Goal: Complete application form

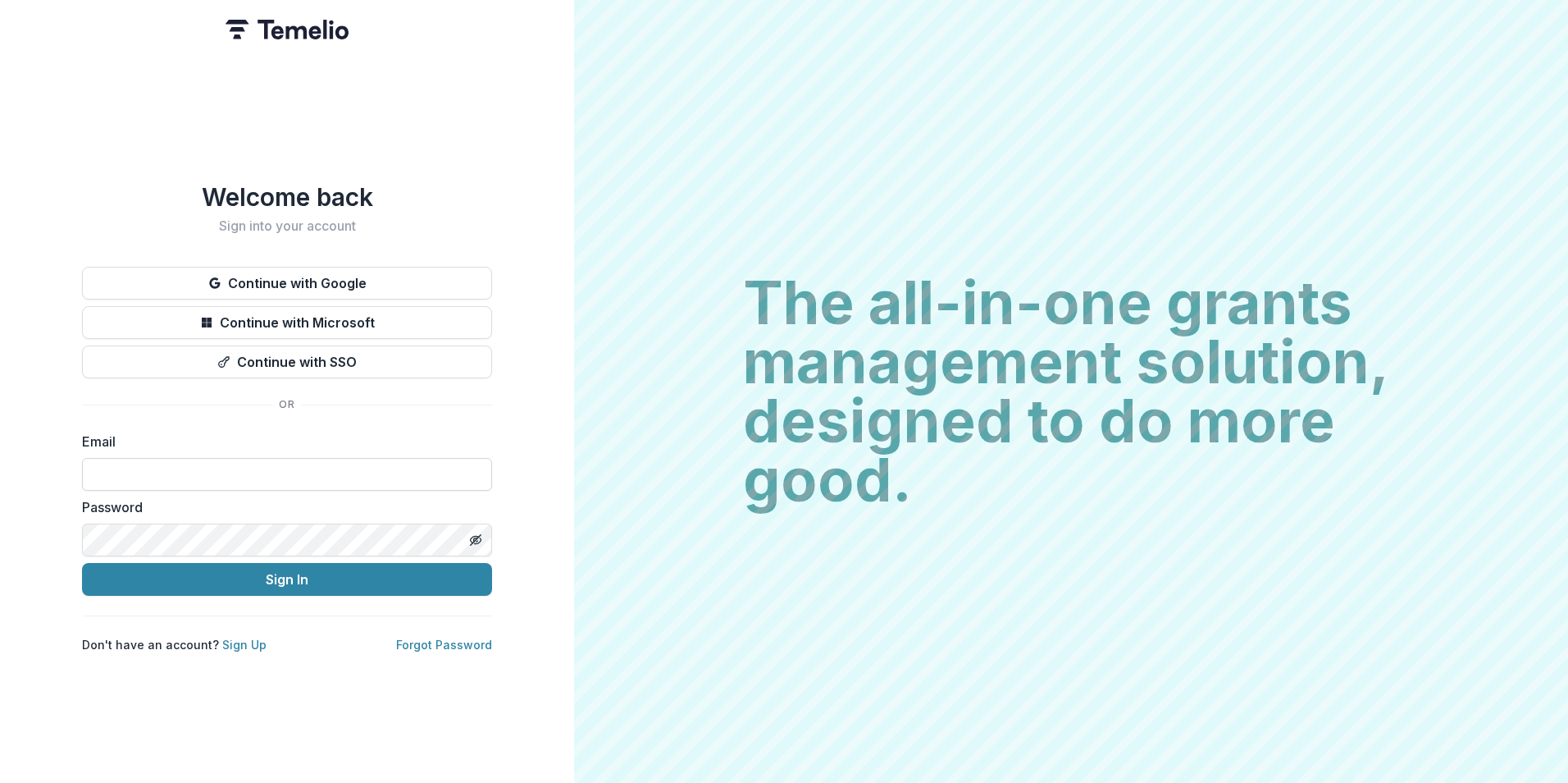
click at [315, 470] on input at bounding box center [287, 474] width 410 height 33
type input "**********"
click at [82, 563] on button "Sign In" at bounding box center [287, 579] width 410 height 33
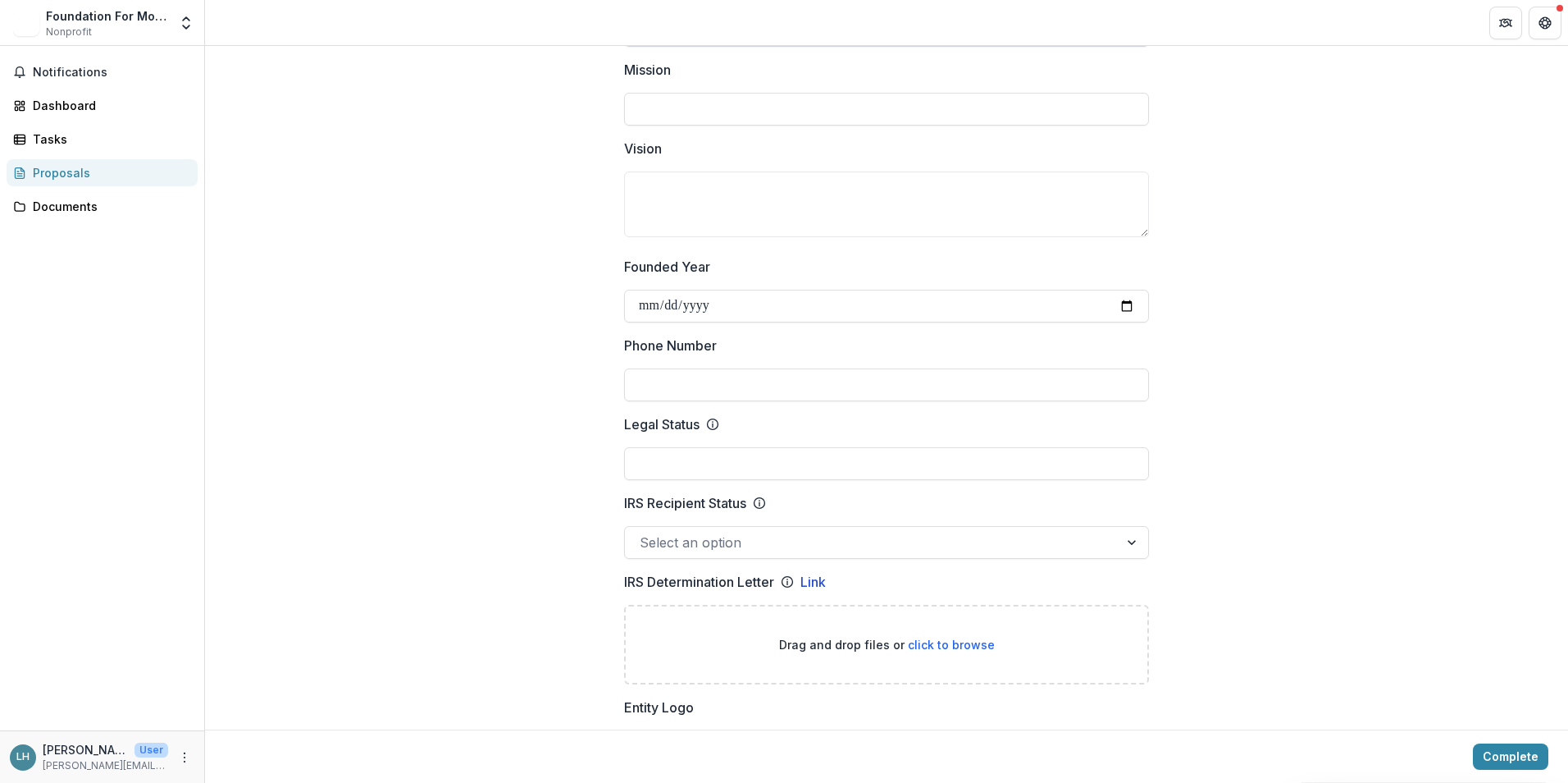
scroll to position [574, 0]
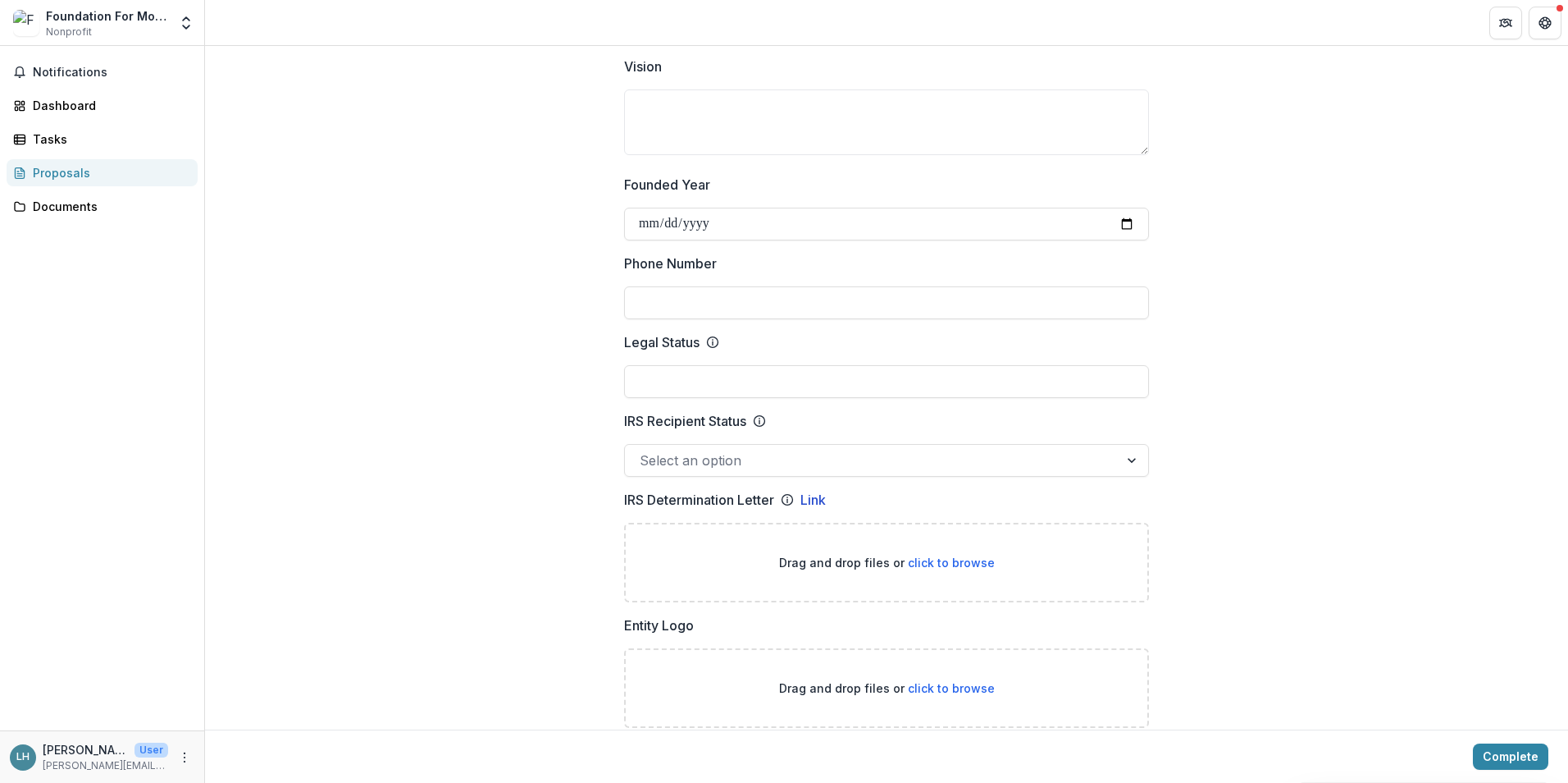
click at [1119, 466] on div at bounding box center [1133, 460] width 29 height 31
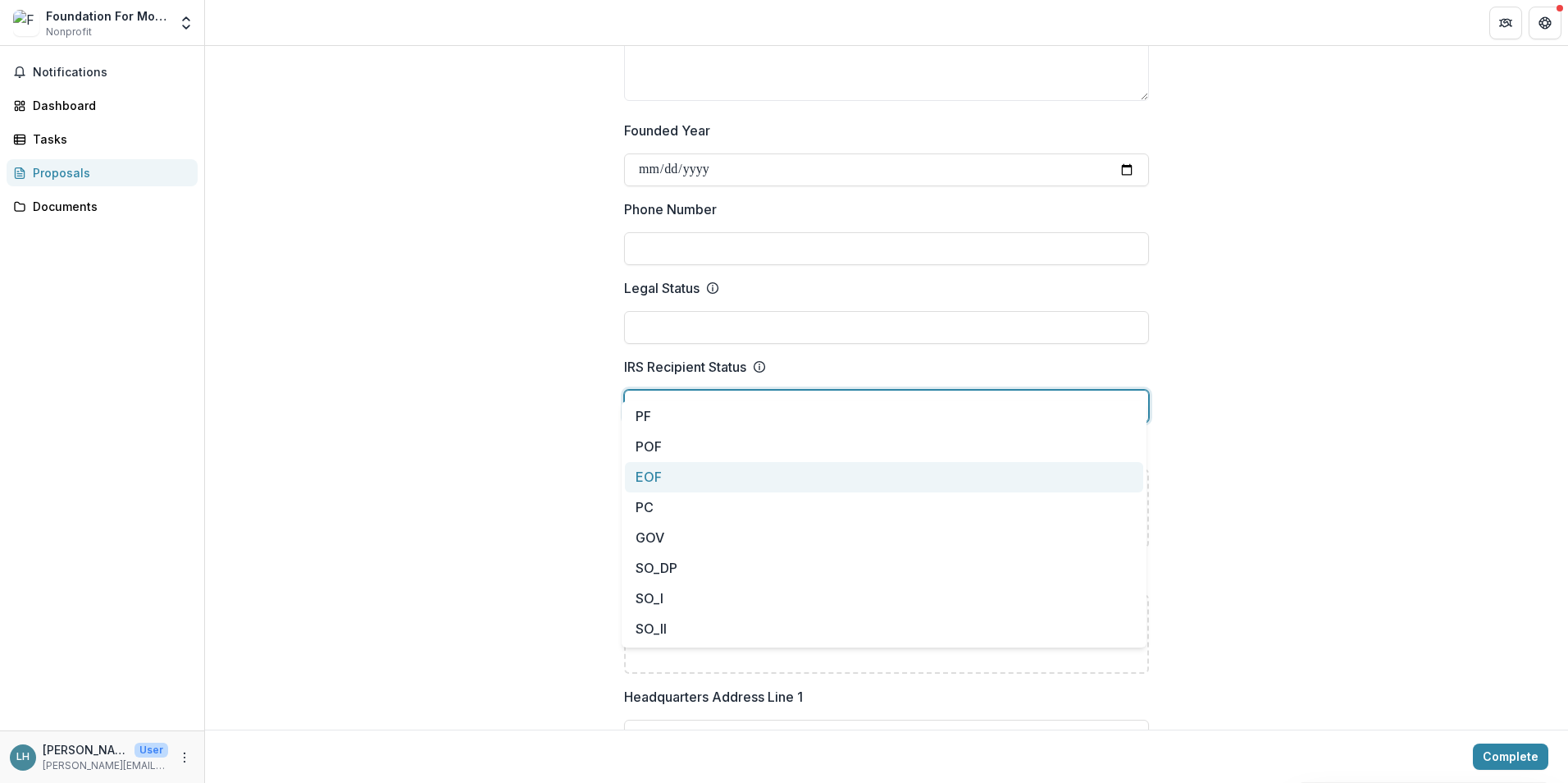
scroll to position [656, 0]
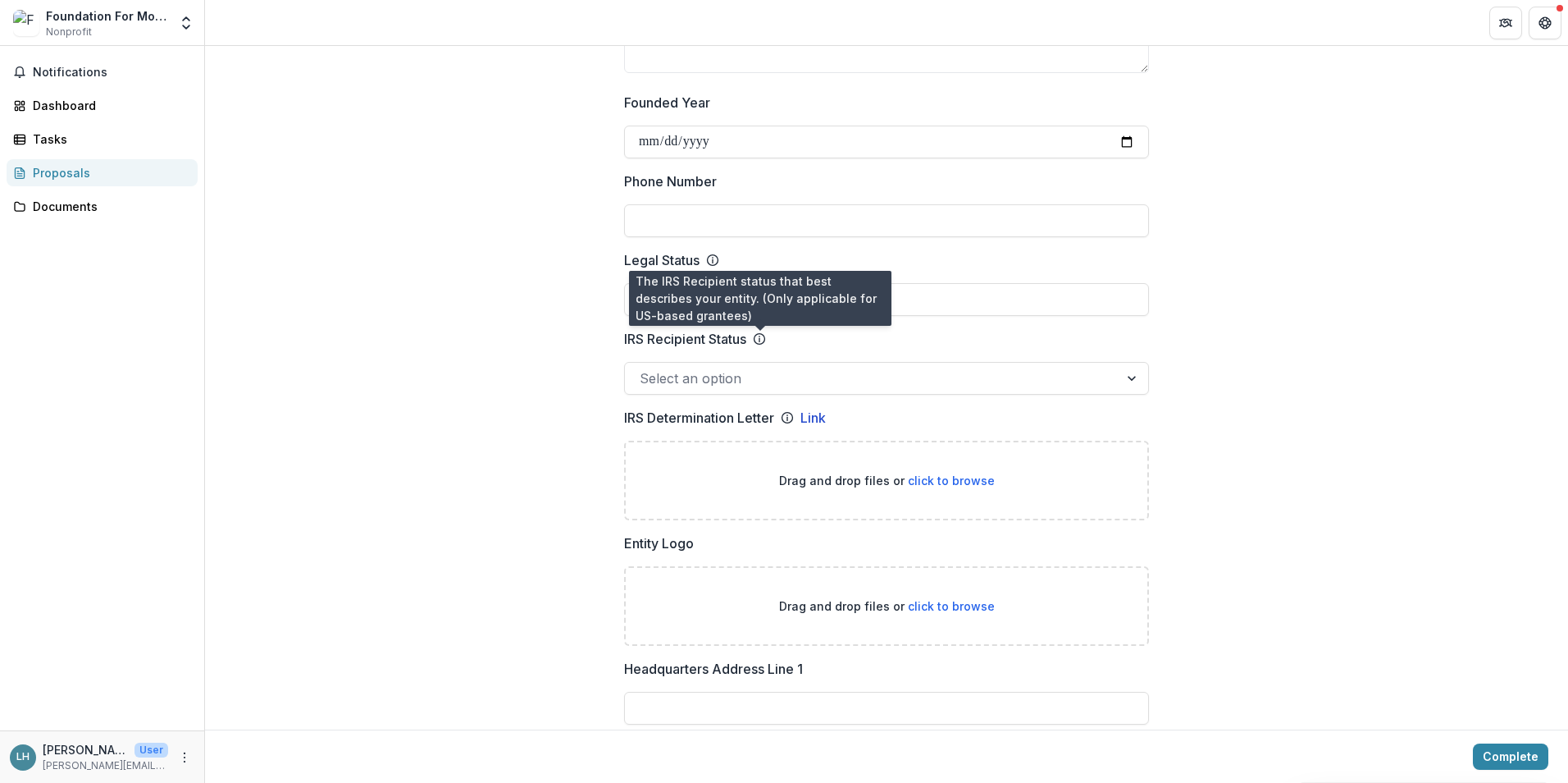
click at [759, 338] on icon at bounding box center [759, 339] width 13 height 13
click at [644, 369] on input "IRS Recipient Status" at bounding box center [642, 379] width 4 height 20
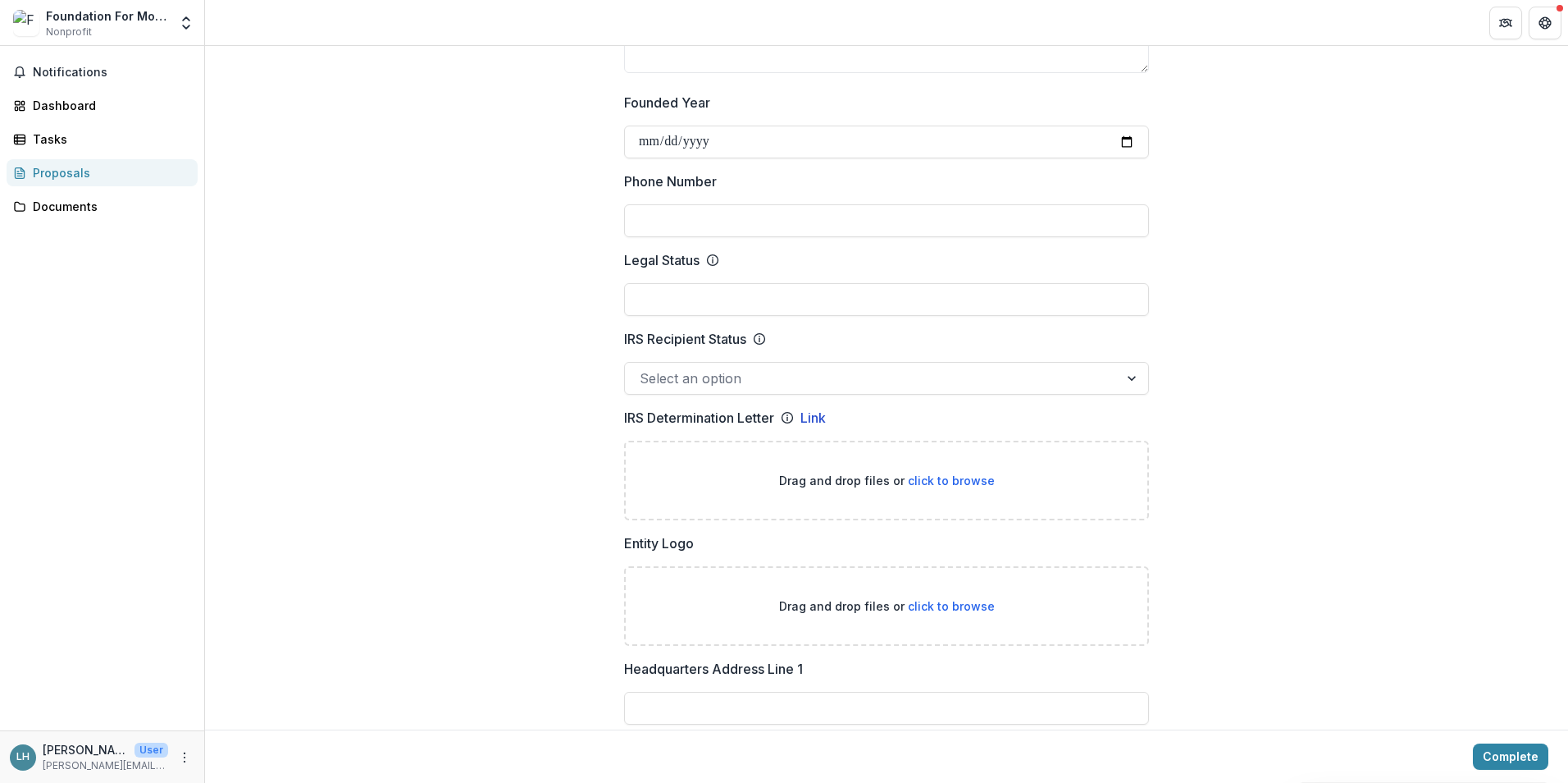
click at [759, 338] on icon at bounding box center [759, 339] width 13 height 13
click at [644, 369] on input "IRS Recipient Status" at bounding box center [642, 379] width 4 height 20
click at [759, 338] on icon at bounding box center [759, 339] width 13 height 13
click at [644, 369] on input "IRS Recipient Status" at bounding box center [642, 379] width 4 height 20
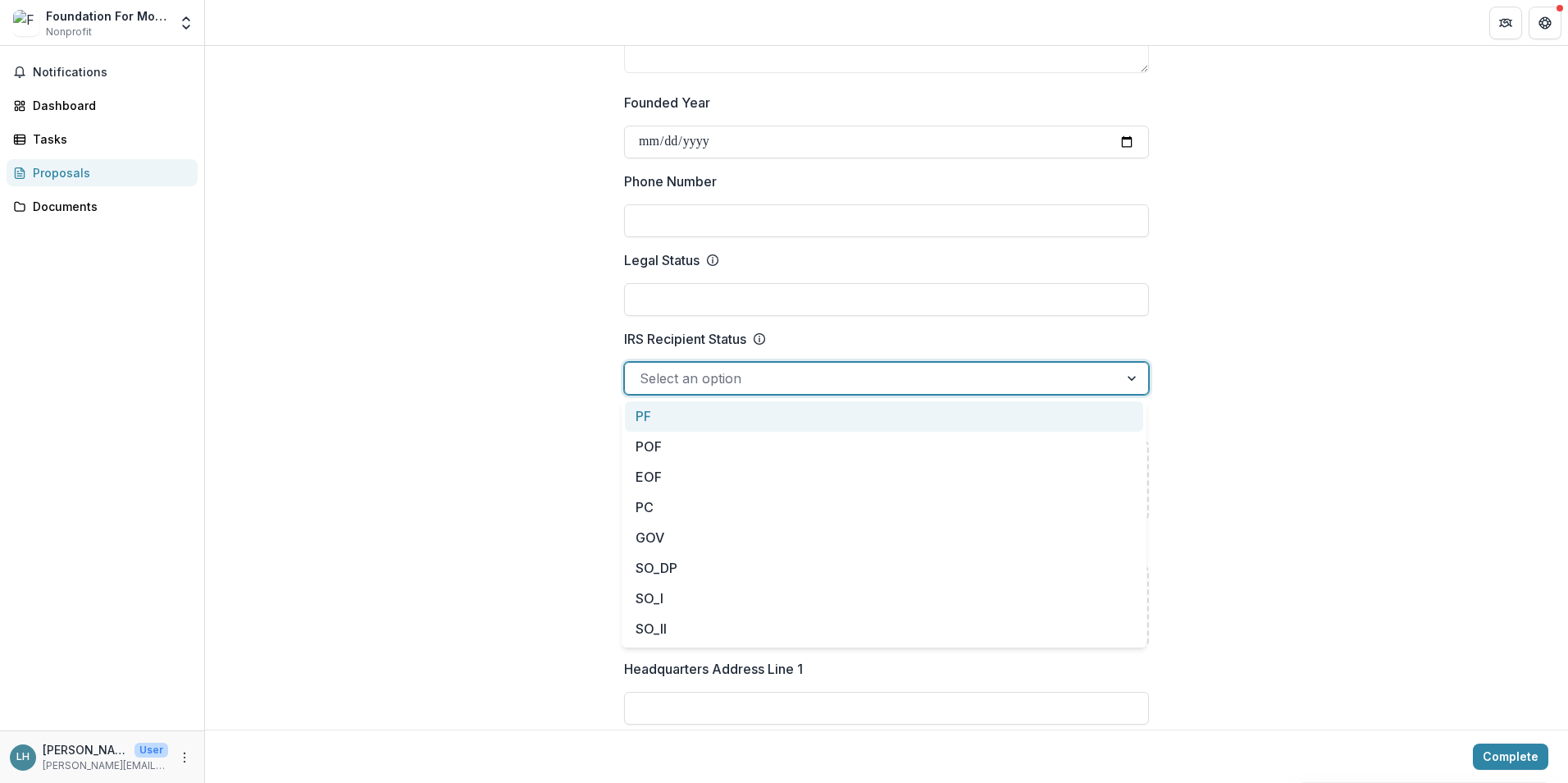
click at [1130, 382] on div at bounding box center [1133, 378] width 29 height 31
click at [1120, 374] on div at bounding box center [1133, 378] width 29 height 31
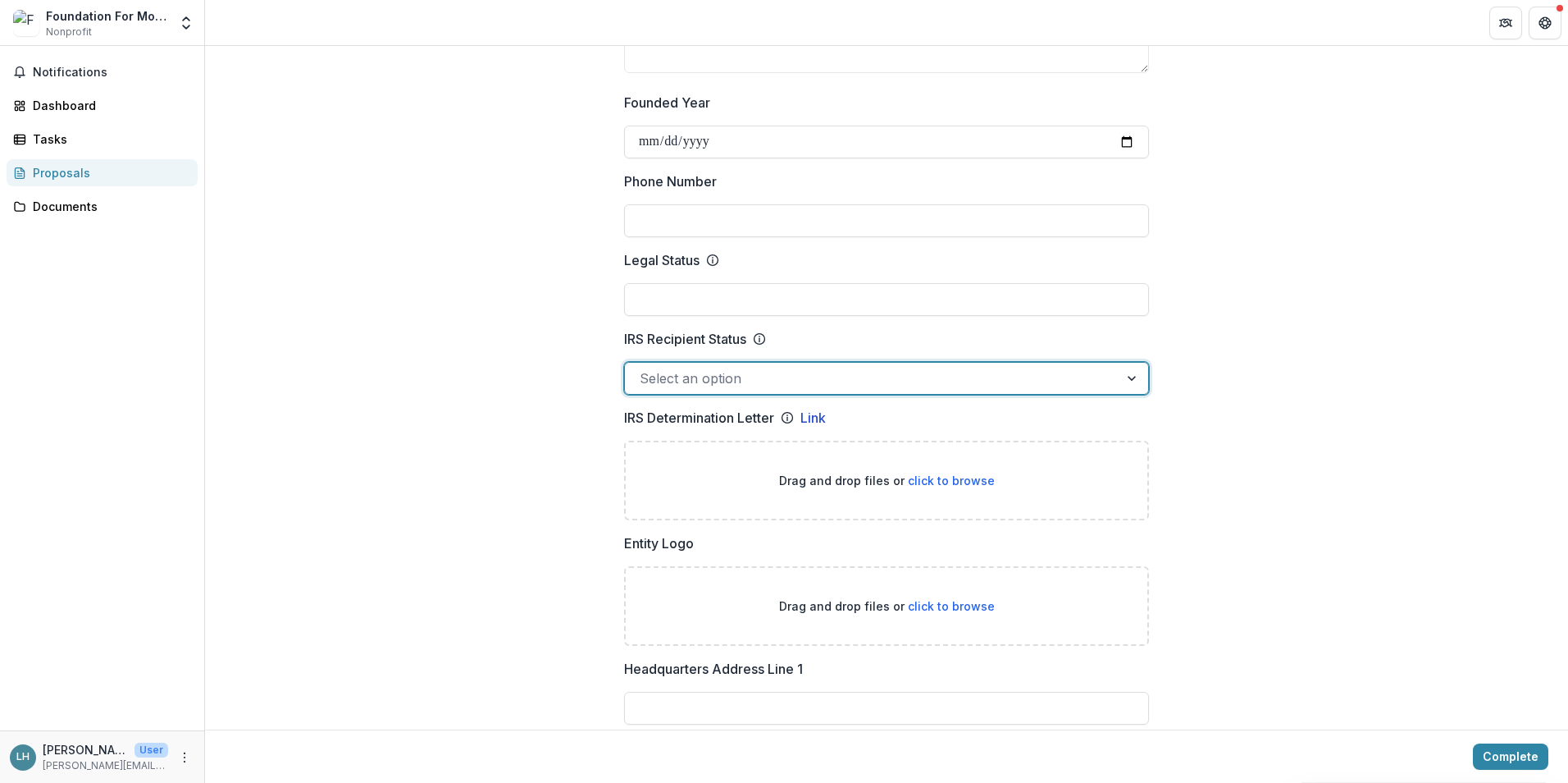
click at [1131, 387] on div at bounding box center [1133, 378] width 29 height 31
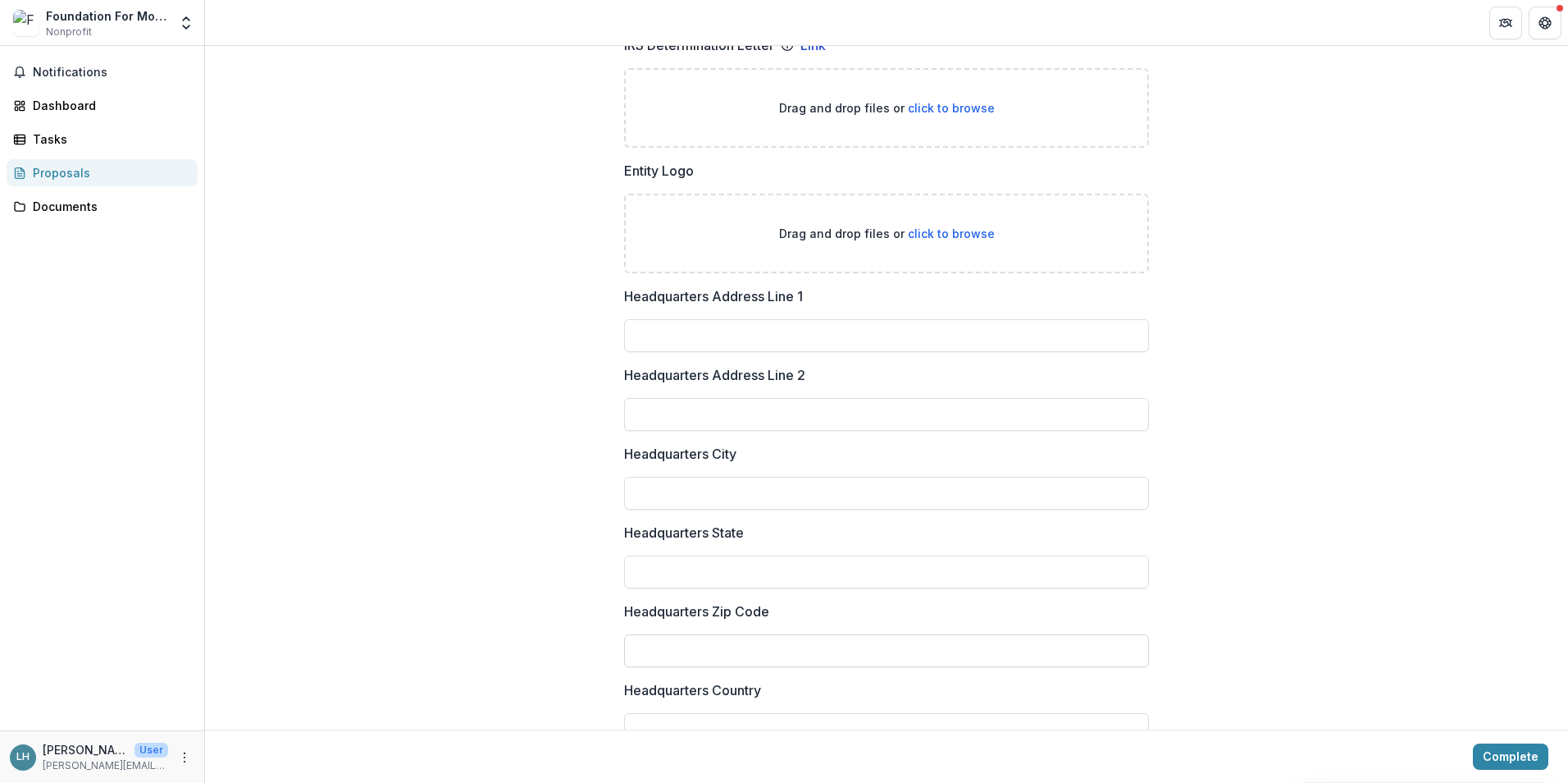
scroll to position [783, 0]
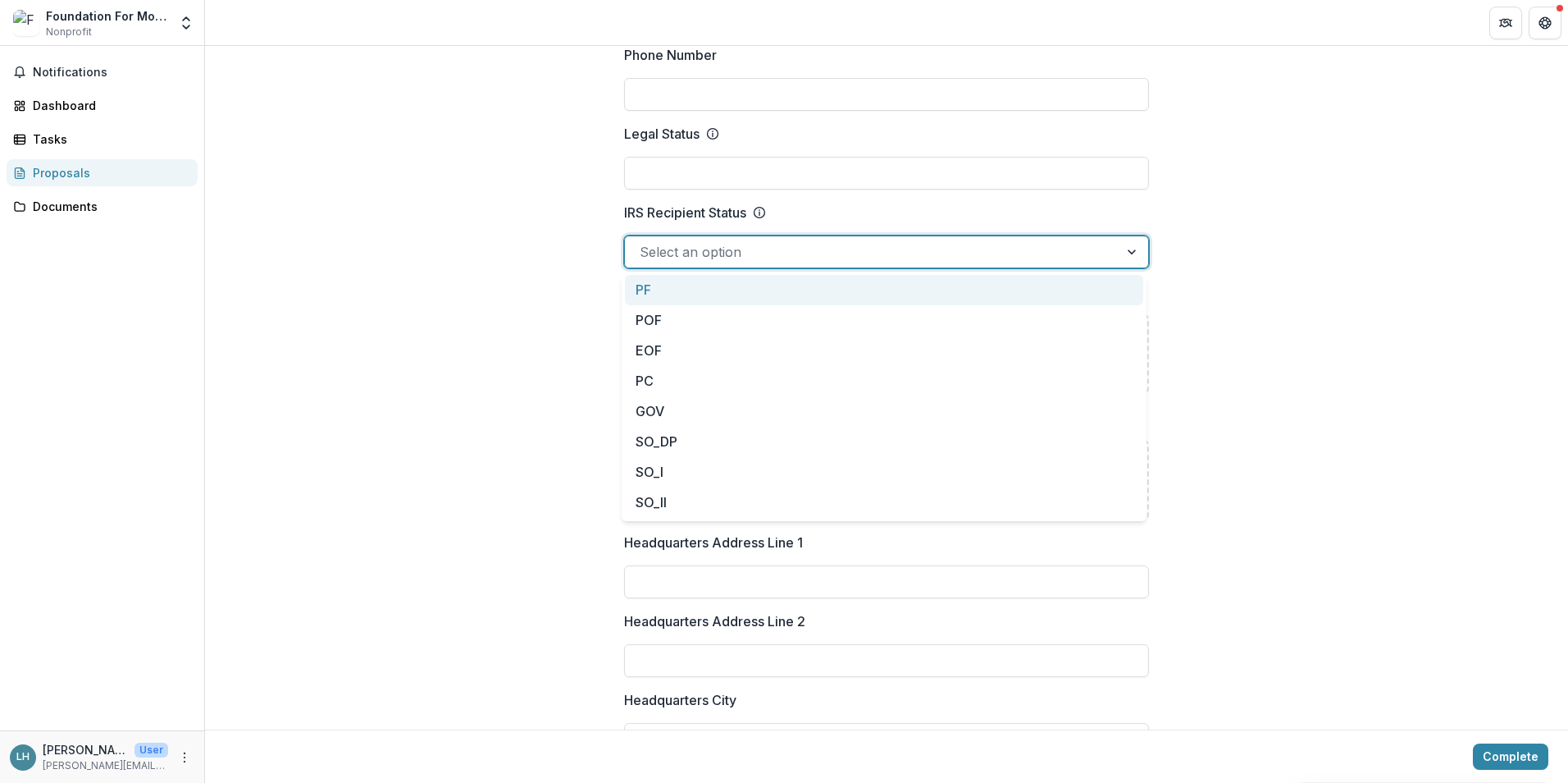
click at [1134, 261] on div at bounding box center [1133, 252] width 29 height 31
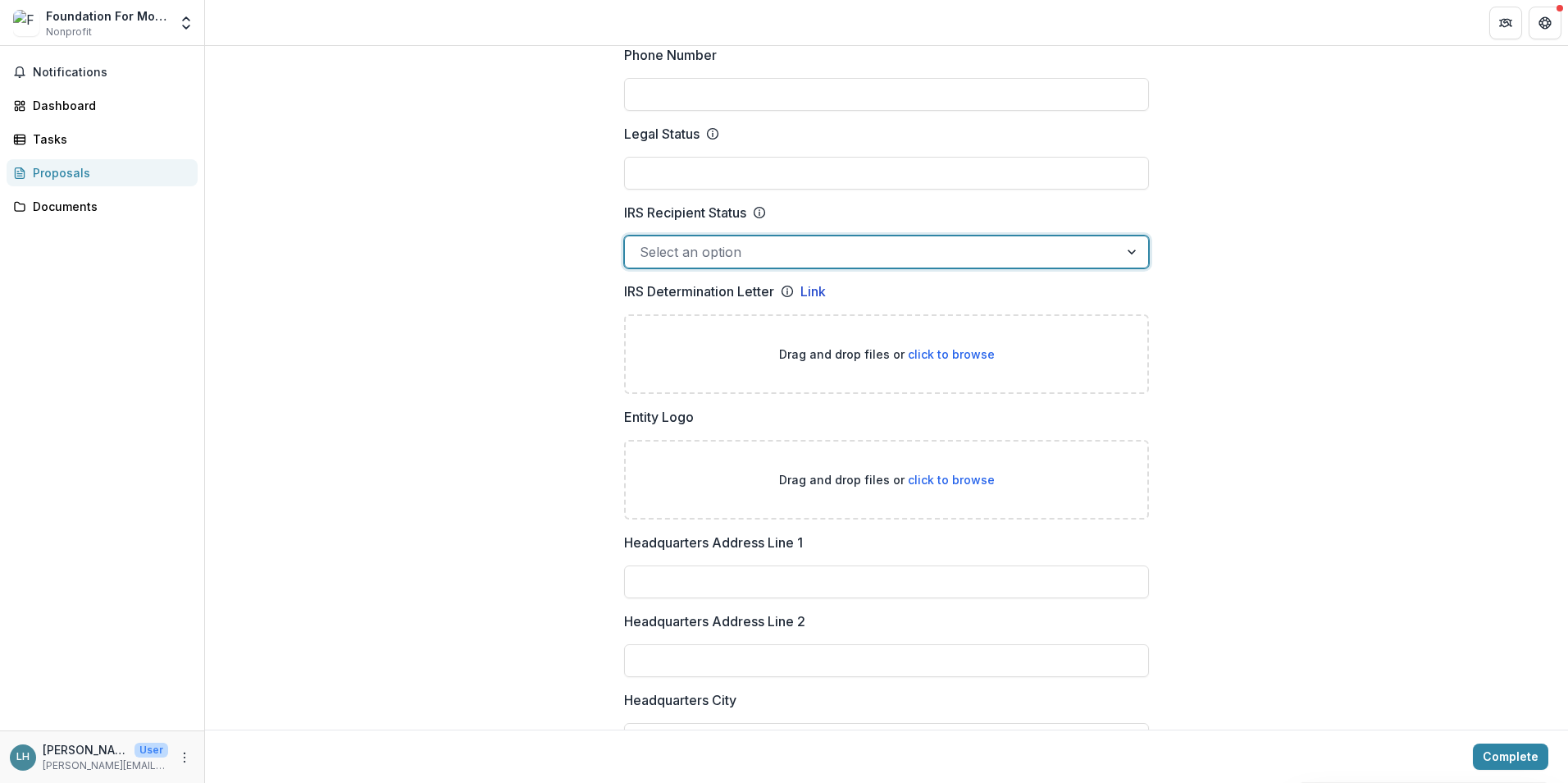
click at [1132, 248] on div at bounding box center [1133, 252] width 29 height 31
